Goal: Task Accomplishment & Management: Manage account settings

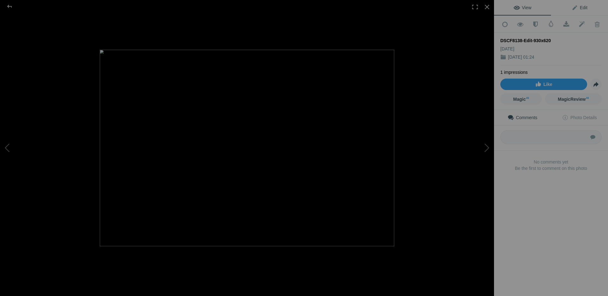
click at [580, 7] on span "Edit" at bounding box center [579, 7] width 16 height 5
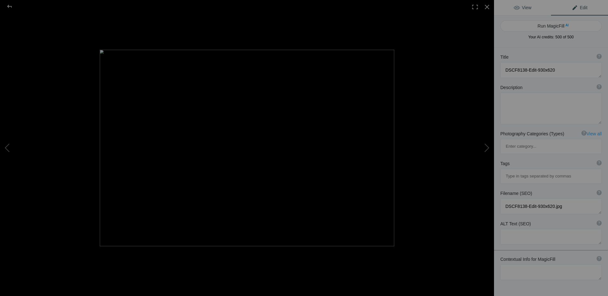
click at [526, 7] on span "View" at bounding box center [523, 7] width 18 height 5
